Goal: Transaction & Acquisition: Purchase product/service

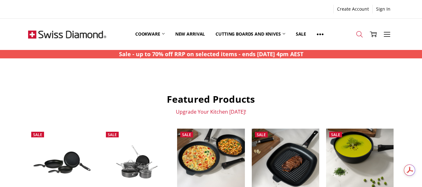
click at [355, 35] on link "Search" at bounding box center [360, 34] width 14 height 16
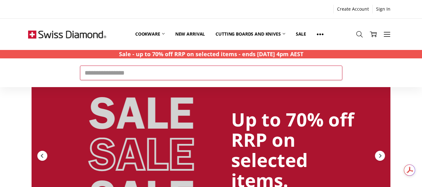
click at [147, 75] on input "Search" at bounding box center [211, 73] width 262 height 14
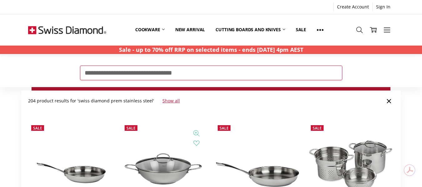
scroll to position [56, 0]
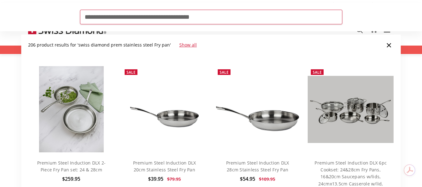
type input "**********"
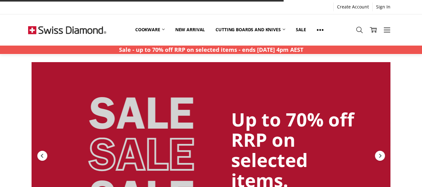
scroll to position [212, 0]
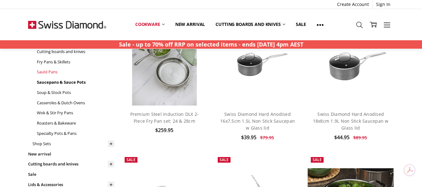
scroll to position [72, 0]
